Goal: Task Accomplishment & Management: Complete application form

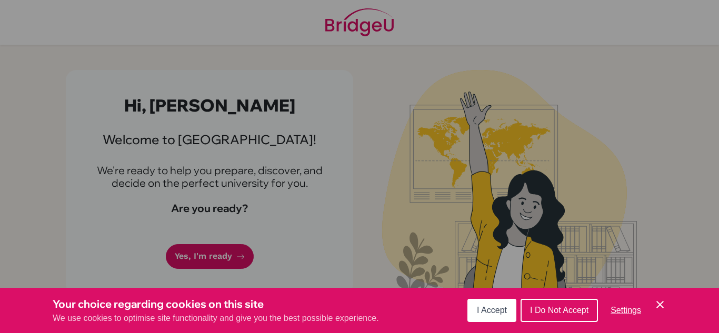
click at [364, 57] on div "Cookie Preferences" at bounding box center [359, 166] width 719 height 333
click at [490, 312] on span "I Accept" at bounding box center [492, 310] width 30 height 9
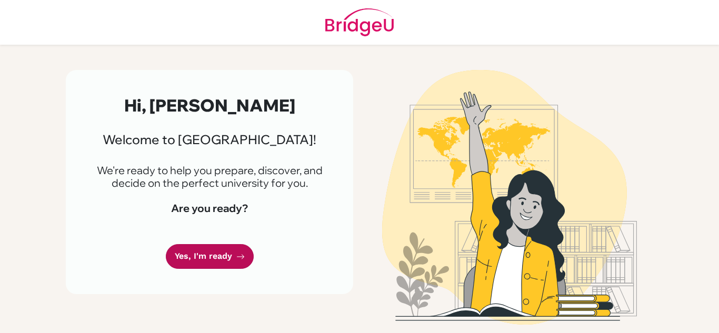
click at [197, 259] on link "Yes, I'm ready" at bounding box center [210, 256] width 88 height 25
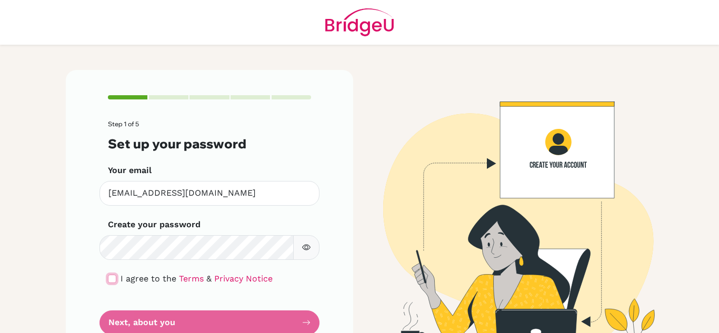
click at [115, 279] on input "checkbox" at bounding box center [112, 279] width 8 height 8
checkbox input "true"
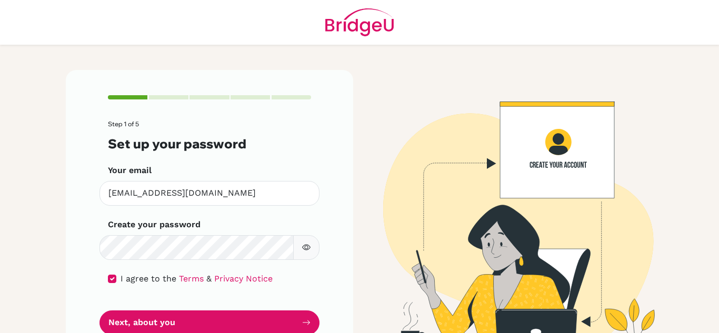
click at [306, 249] on icon "button" at bounding box center [307, 248] width 4 height 4
click at [306, 249] on icon "button" at bounding box center [306, 248] width 4 height 4
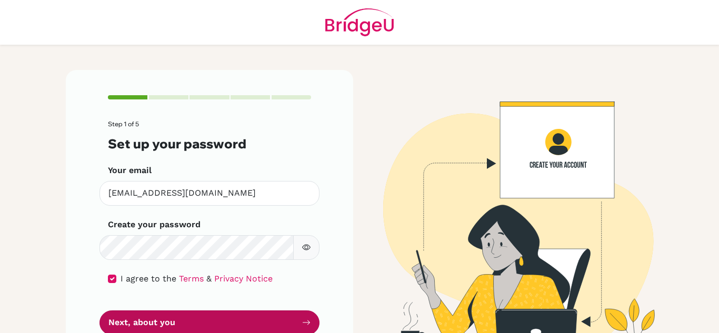
click at [255, 326] on button "Next, about you" at bounding box center [209, 322] width 220 height 25
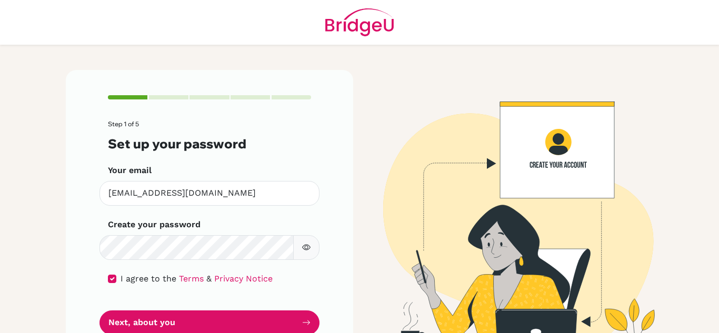
scroll to position [22, 0]
